Goal: Information Seeking & Learning: Learn about a topic

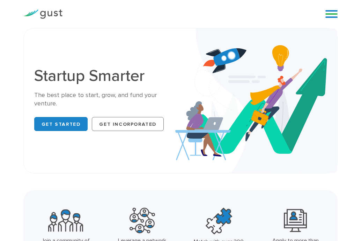
click at [336, 9] on link at bounding box center [332, 14] width 12 height 10
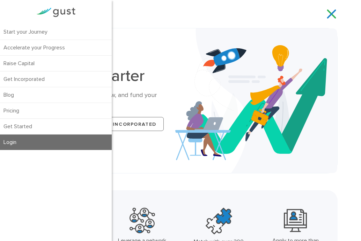
click at [31, 135] on link "Login" at bounding box center [56, 141] width 112 height 15
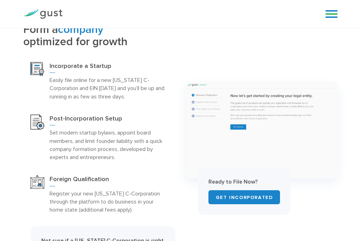
scroll to position [210, 0]
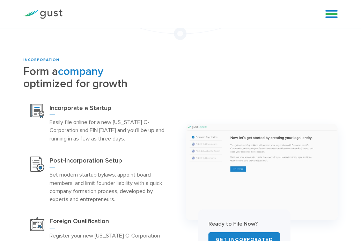
click at [327, 9] on link at bounding box center [332, 14] width 12 height 10
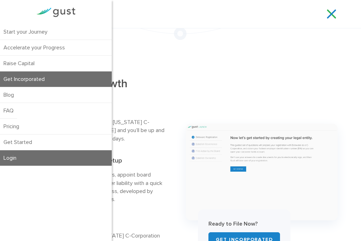
click at [19, 155] on link "Login" at bounding box center [56, 157] width 112 height 15
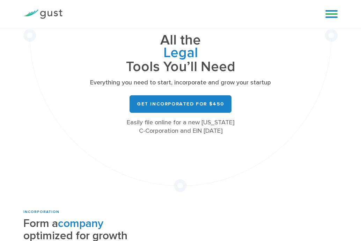
scroll to position [50, 0]
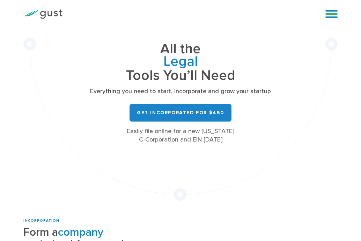
click at [332, 14] on link at bounding box center [332, 14] width 12 height 10
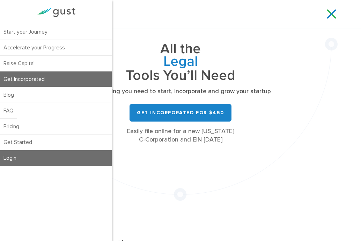
click at [13, 159] on link "Login" at bounding box center [56, 157] width 112 height 15
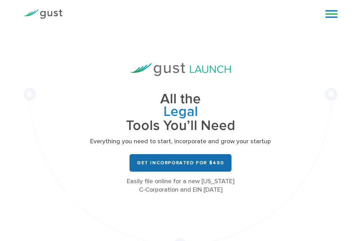
click at [214, 163] on link "Get Incorporated for $450" at bounding box center [181, 162] width 102 height 17
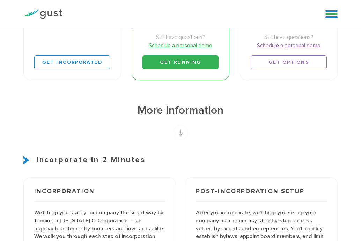
scroll to position [338, 0]
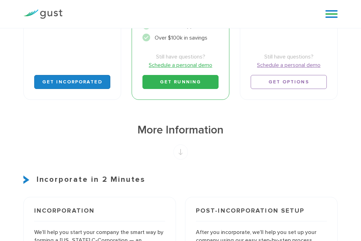
click at [74, 89] on link "Get Incorporated" at bounding box center [72, 82] width 76 height 14
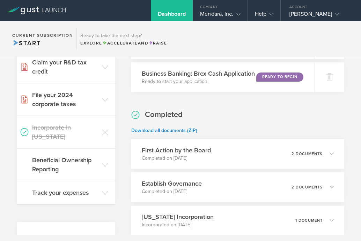
scroll to position [273, 0]
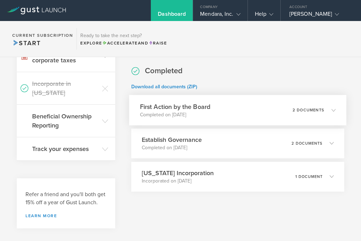
click at [316, 111] on p "2 documents" at bounding box center [309, 110] width 32 height 4
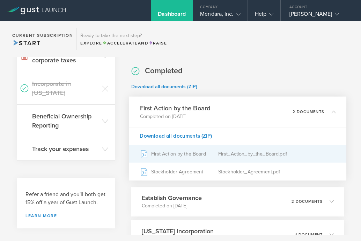
click at [198, 155] on div "First Action by the Board" at bounding box center [179, 153] width 78 height 17
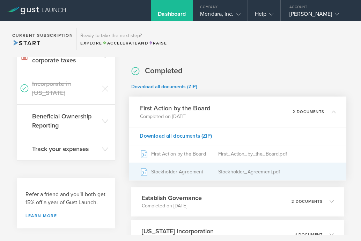
click at [189, 170] on div "Stockholder Agreement" at bounding box center [179, 171] width 78 height 17
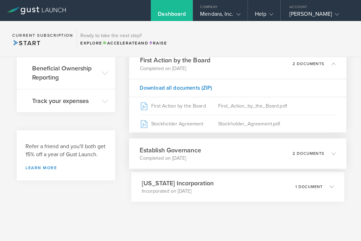
click at [173, 153] on h3 "Establish Governance" at bounding box center [170, 149] width 61 height 9
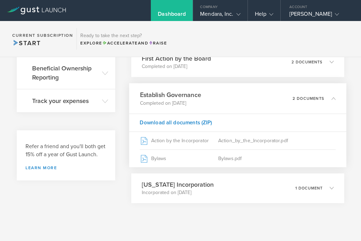
scroll to position [321, 0]
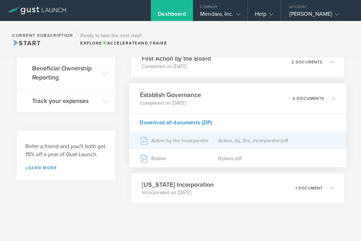
click at [173, 142] on div "Action by the Incorporator" at bounding box center [179, 139] width 78 height 17
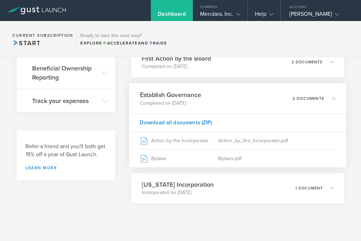
scroll to position [333, 0]
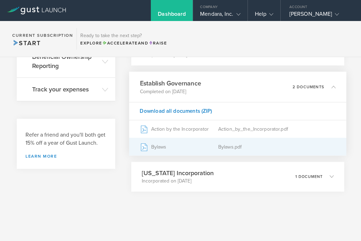
click at [157, 143] on div "Bylaws" at bounding box center [179, 146] width 78 height 17
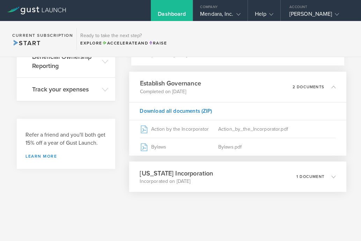
click at [160, 181] on p "Incorporated on Oct 29, 2024" at bounding box center [176, 180] width 73 height 7
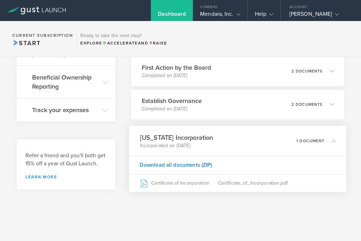
scroll to position [312, 0]
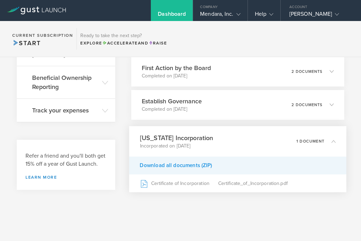
click at [165, 167] on div "Download all documents (ZIP)" at bounding box center [237, 165] width 217 height 18
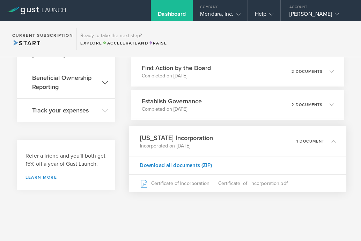
click at [106, 79] on icon at bounding box center [105, 82] width 6 height 6
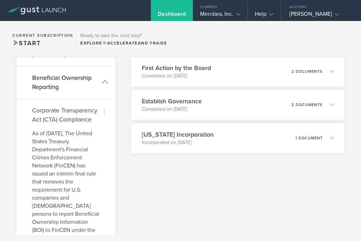
click at [105, 79] on icon at bounding box center [105, 82] width 6 height 6
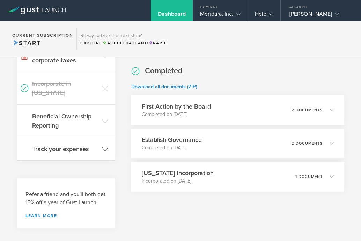
click at [101, 138] on header "Track your expenses" at bounding box center [66, 148] width 99 height 23
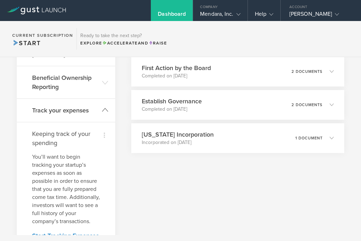
scroll to position [430, 0]
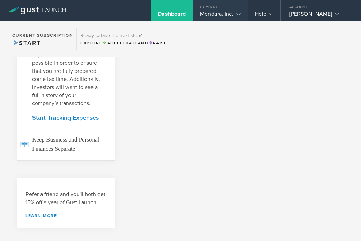
click at [209, 13] on div "Mendara, Inc." at bounding box center [220, 15] width 40 height 10
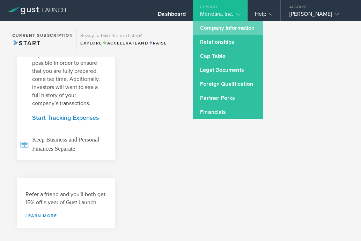
click at [243, 27] on link "Company Information" at bounding box center [228, 28] width 70 height 14
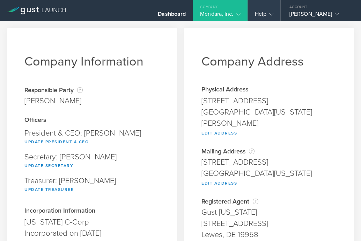
click at [264, 13] on div "Help" at bounding box center [264, 15] width 19 height 10
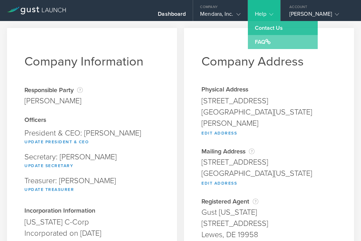
click at [263, 42] on link "FAQ" at bounding box center [283, 42] width 70 height 14
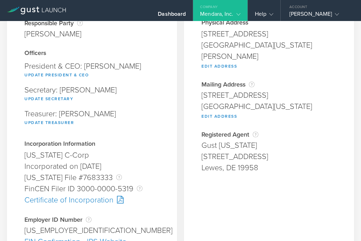
scroll to position [88, 0]
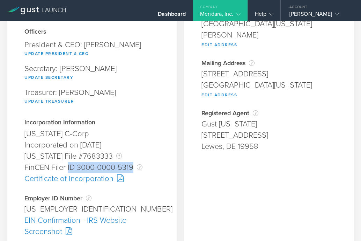
drag, startPoint x: 133, startPoint y: 167, endPoint x: 68, endPoint y: 168, distance: 65.0
click at [68, 168] on div "FinCEN Filer ID 3000-0000-5319 A FinCEN Filer Id is issued by the United States…" at bounding box center [91, 167] width 135 height 11
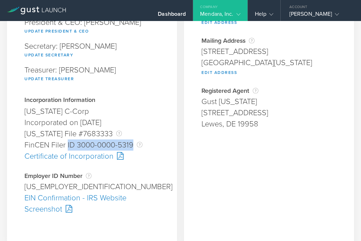
scroll to position [111, 0]
click at [50, 206] on div "EIN Confirmation - IRS Website Screenshot" at bounding box center [91, 203] width 135 height 22
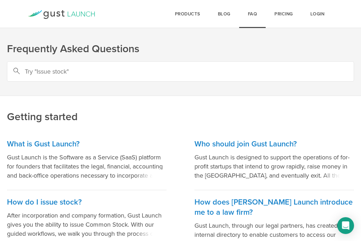
click at [142, 48] on h1 "Frequently Asked Questions" at bounding box center [180, 49] width 347 height 14
click at [139, 70] on input "text" at bounding box center [180, 71] width 347 height 20
type input "tax"
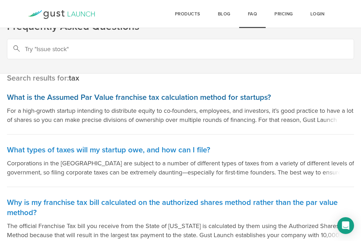
scroll to position [23, 0]
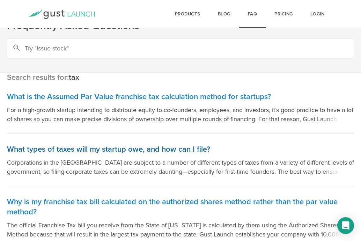
click at [166, 149] on h3 "What types of taxes will my startup owe, and how can I file?" at bounding box center [180, 149] width 347 height 10
